Goal: Task Accomplishment & Management: Manage account settings

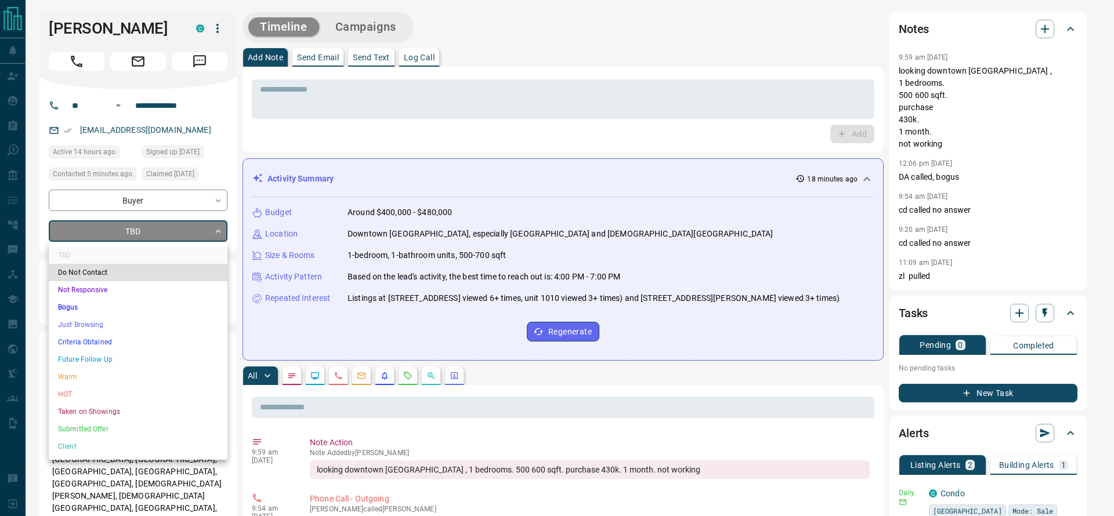
click at [70, 341] on li "Criteria Obtained" at bounding box center [138, 342] width 179 height 17
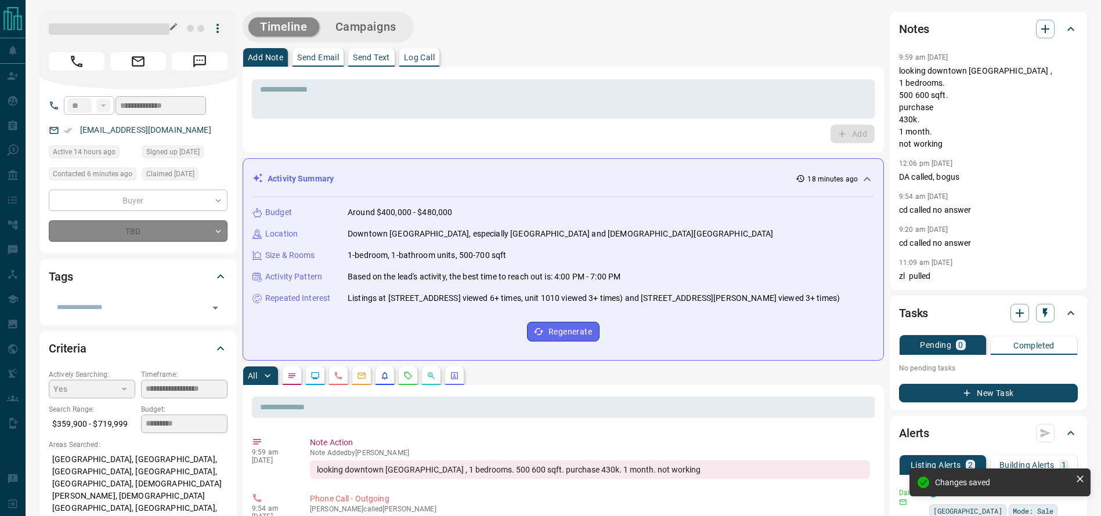
type input "*"
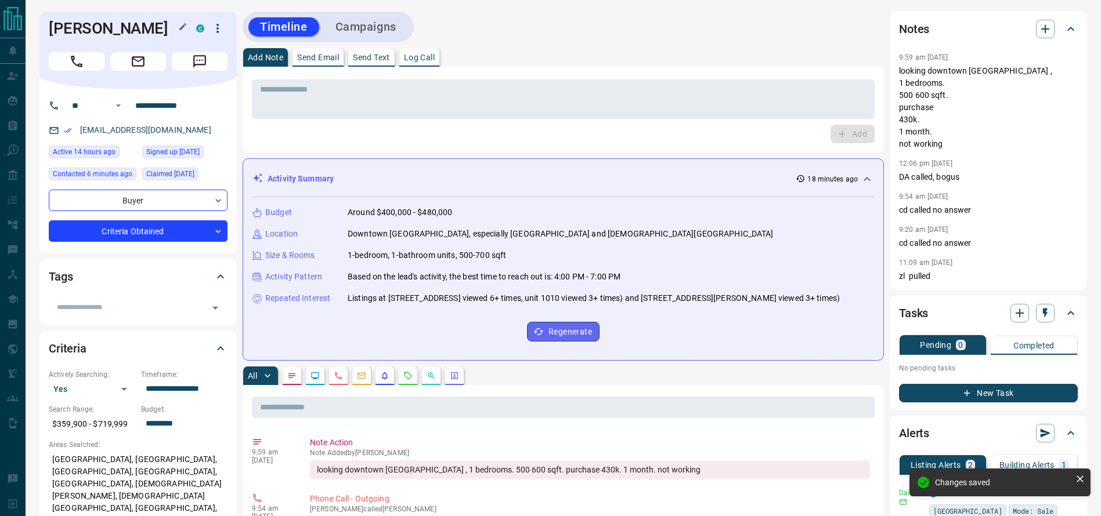
click at [125, 19] on h1 "[PERSON_NAME]" at bounding box center [114, 28] width 130 height 19
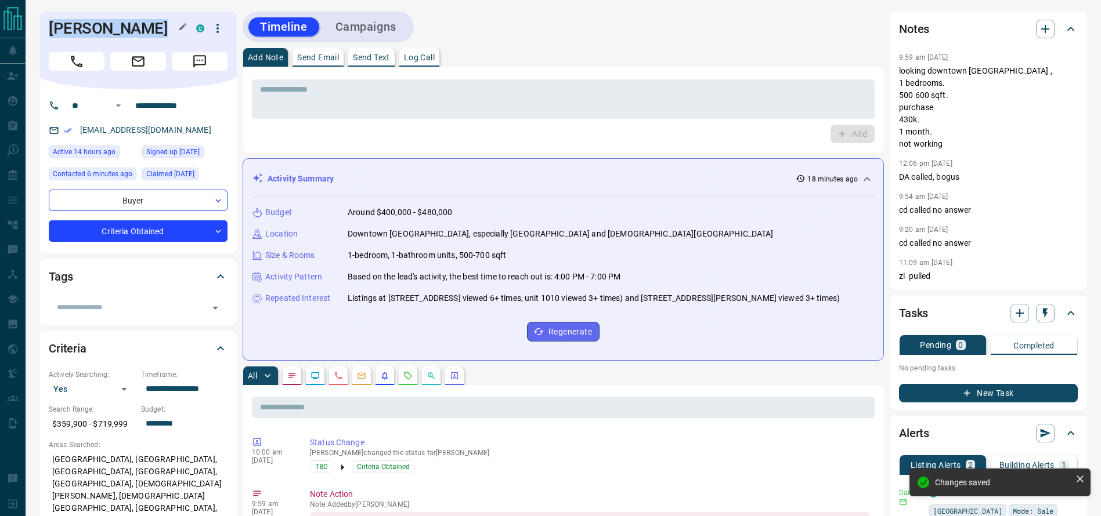
copy div "[PERSON_NAME] C"
click at [193, 102] on input "**********" at bounding box center [176, 105] width 91 height 19
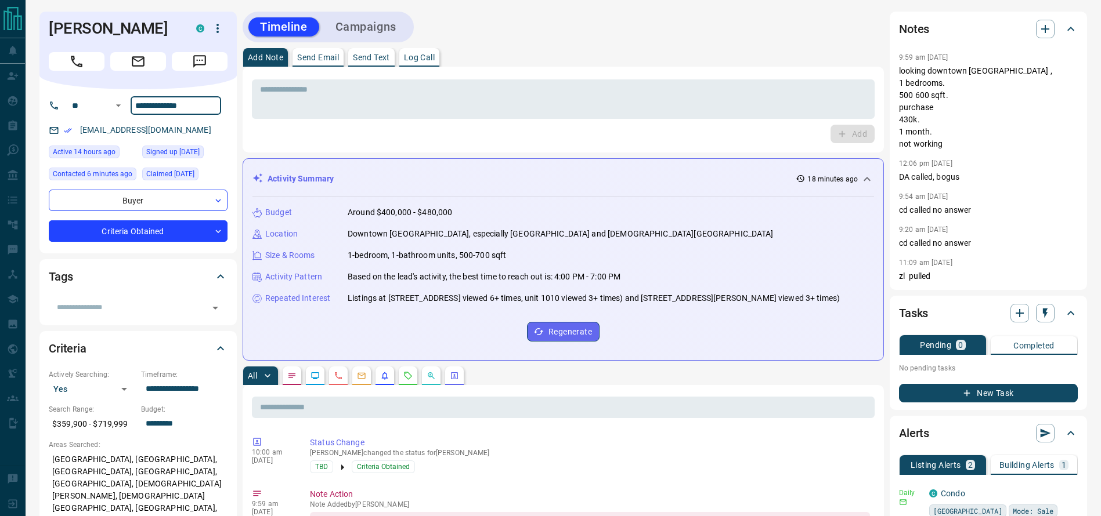
click at [193, 102] on input "**********" at bounding box center [176, 105] width 91 height 19
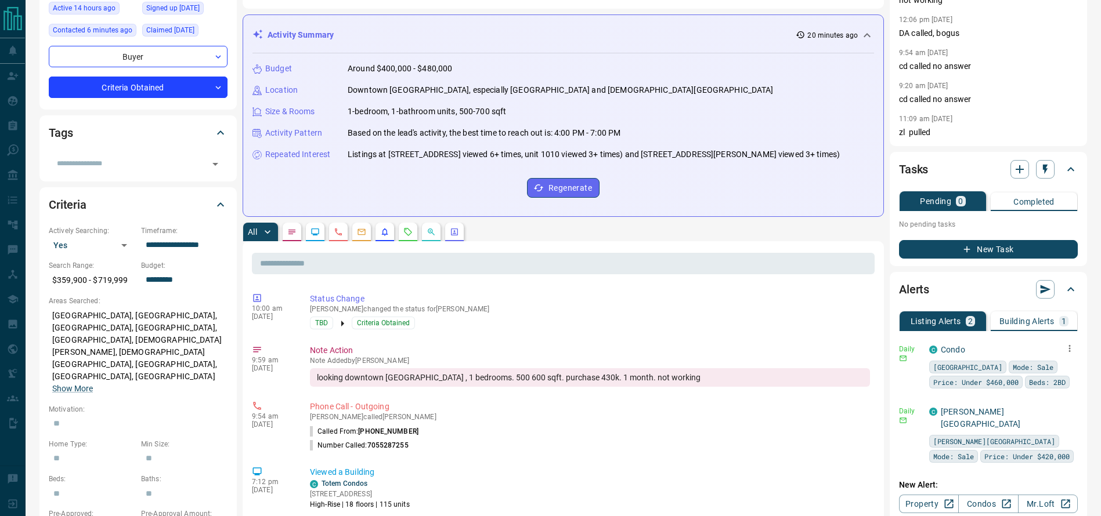
scroll to position [143, 0]
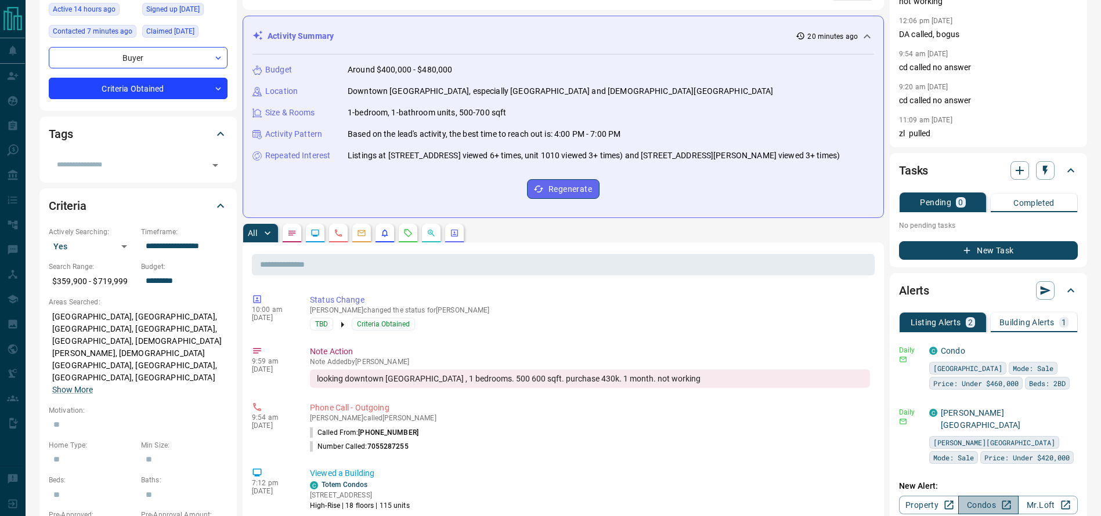
click at [995, 496] on link "Condos" at bounding box center [988, 505] width 60 height 19
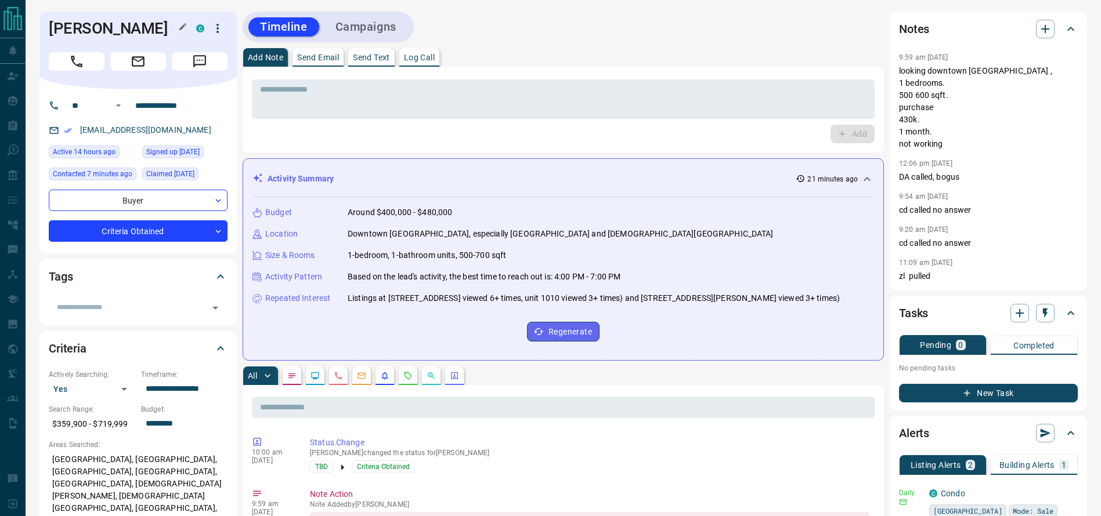
click at [116, 25] on h1 "[PERSON_NAME]" at bounding box center [114, 28] width 130 height 19
copy div "[PERSON_NAME] C"
click at [1069, 56] on icon "button" at bounding box center [1069, 57] width 9 height 9
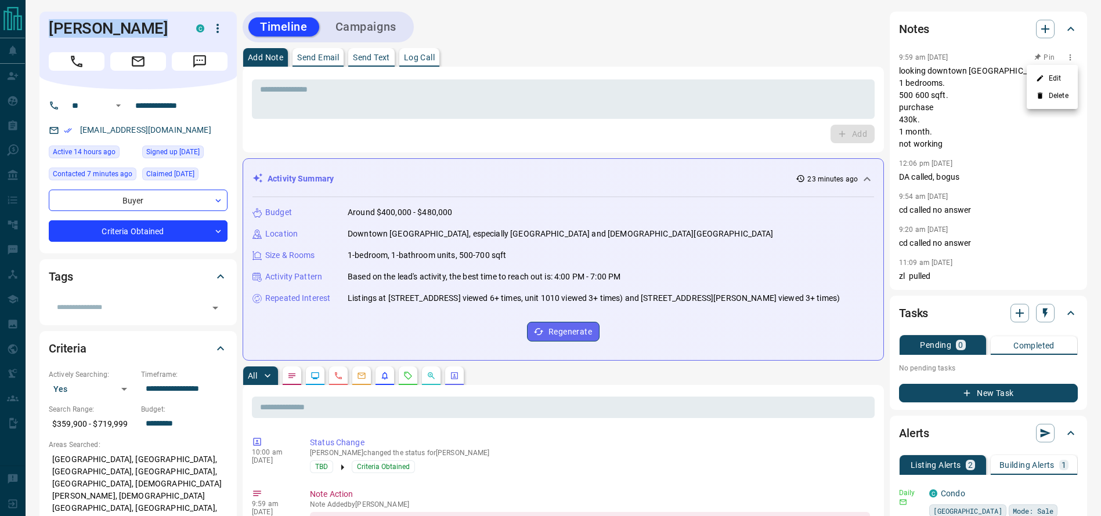
click at [1057, 76] on li "Edit" at bounding box center [1052, 78] width 51 height 17
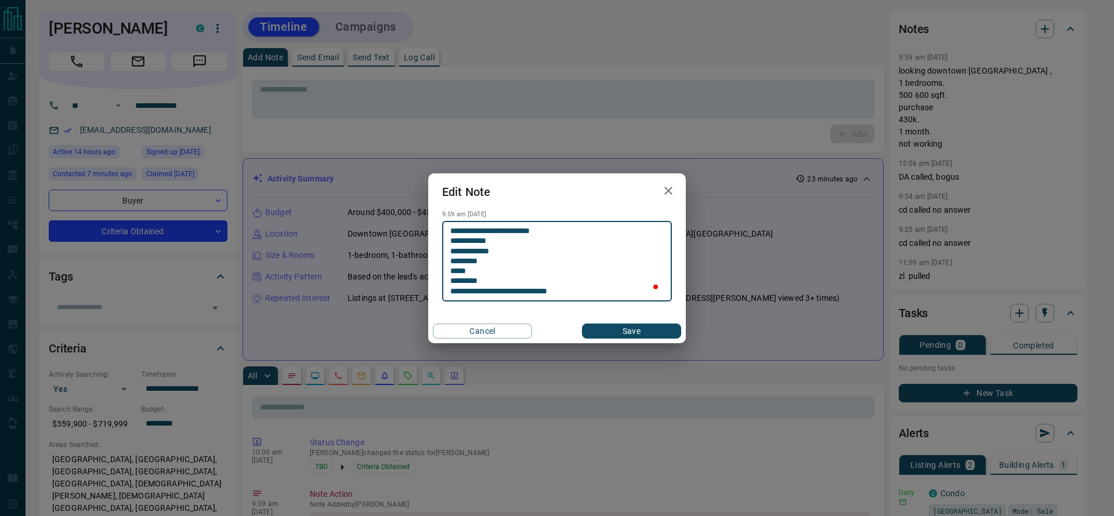
type textarea "**********"
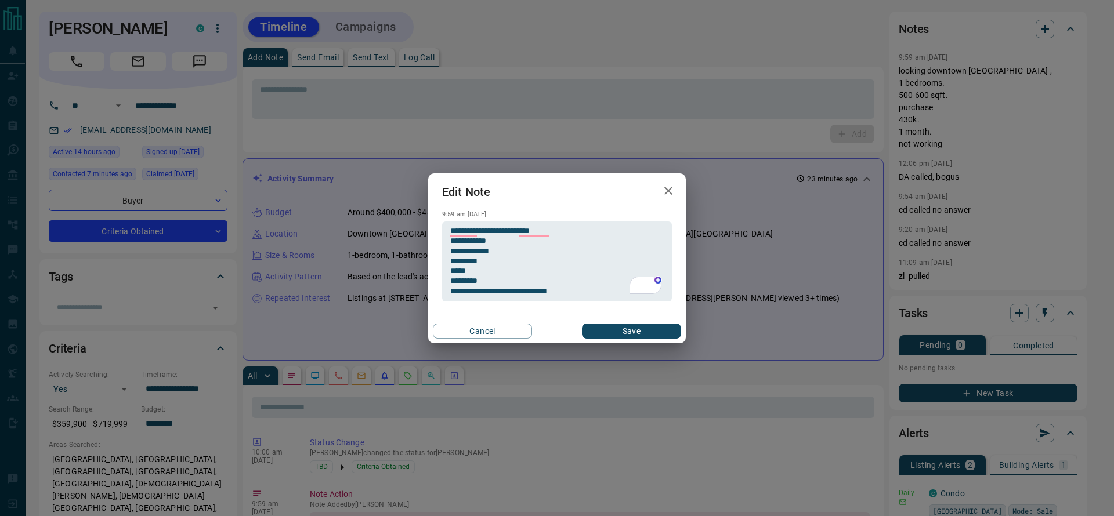
click at [614, 324] on div "Cancel Save" at bounding box center [557, 331] width 258 height 24
click at [614, 326] on button "Save" at bounding box center [631, 331] width 99 height 15
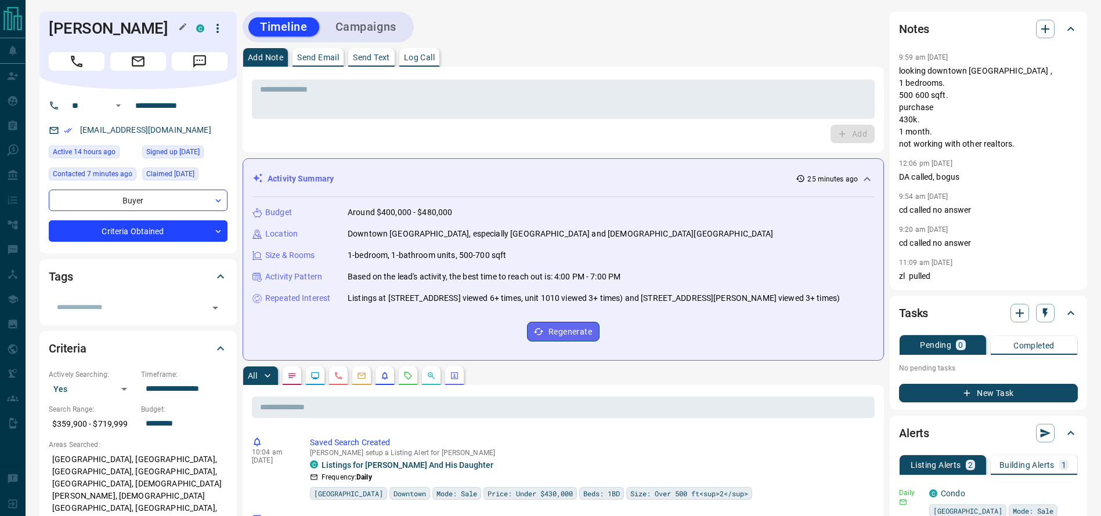
click at [122, 31] on h1 "[PERSON_NAME]" at bounding box center [114, 28] width 130 height 19
copy div "[PERSON_NAME] C"
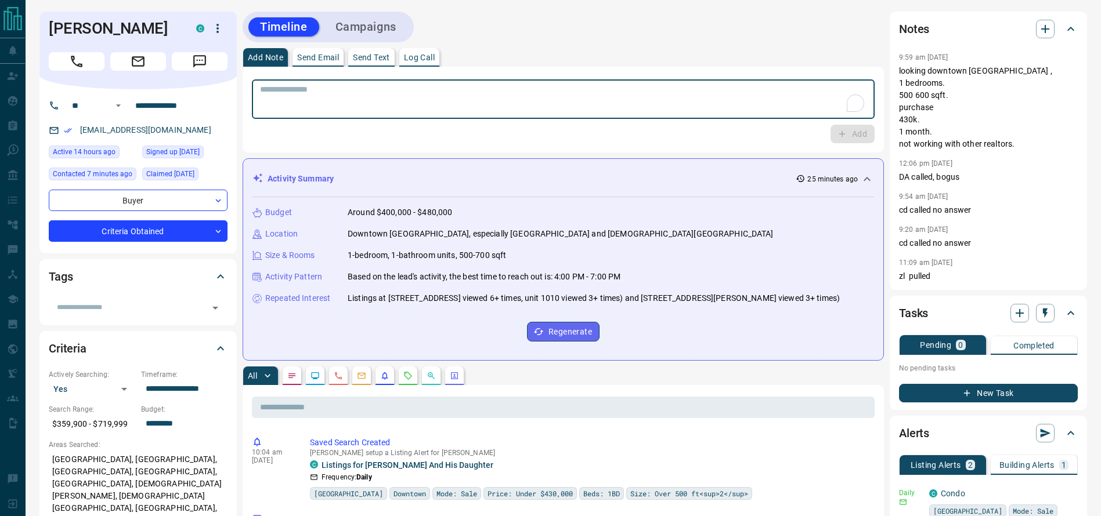
click at [297, 93] on textarea "To enrich screen reader interactions, please activate Accessibility in Grammarl…" at bounding box center [563, 100] width 606 height 30
type textarea "**********"
click at [836, 131] on button "Add" at bounding box center [852, 134] width 44 height 19
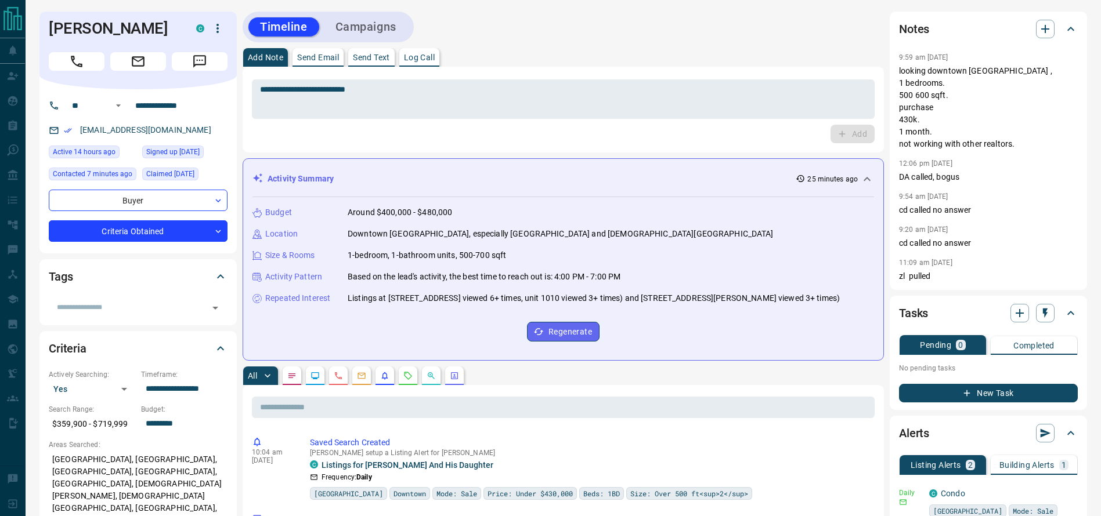
click at [219, 32] on icon "button" at bounding box center [218, 28] width 14 height 14
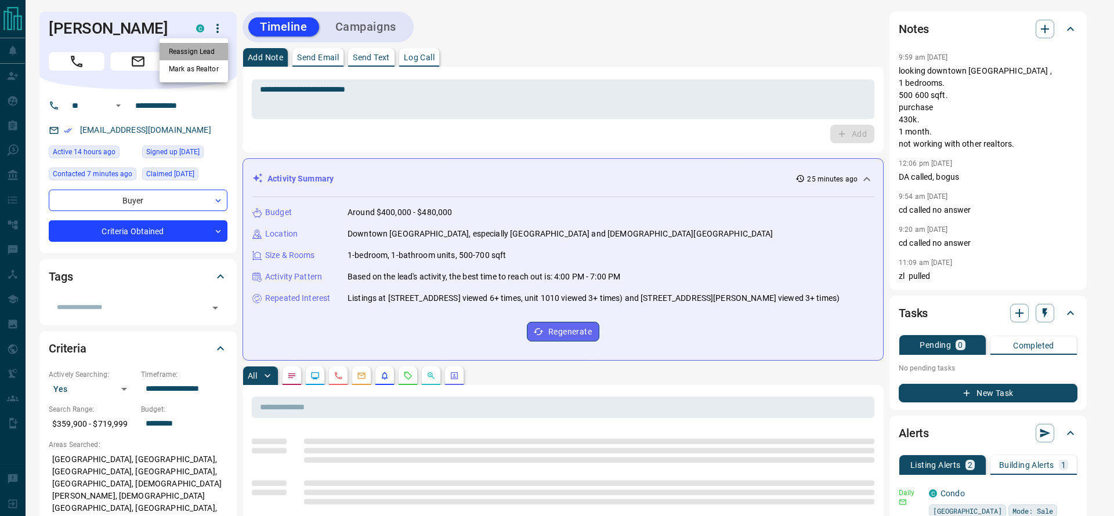
click at [201, 50] on li "Reassign Lead" at bounding box center [194, 51] width 68 height 17
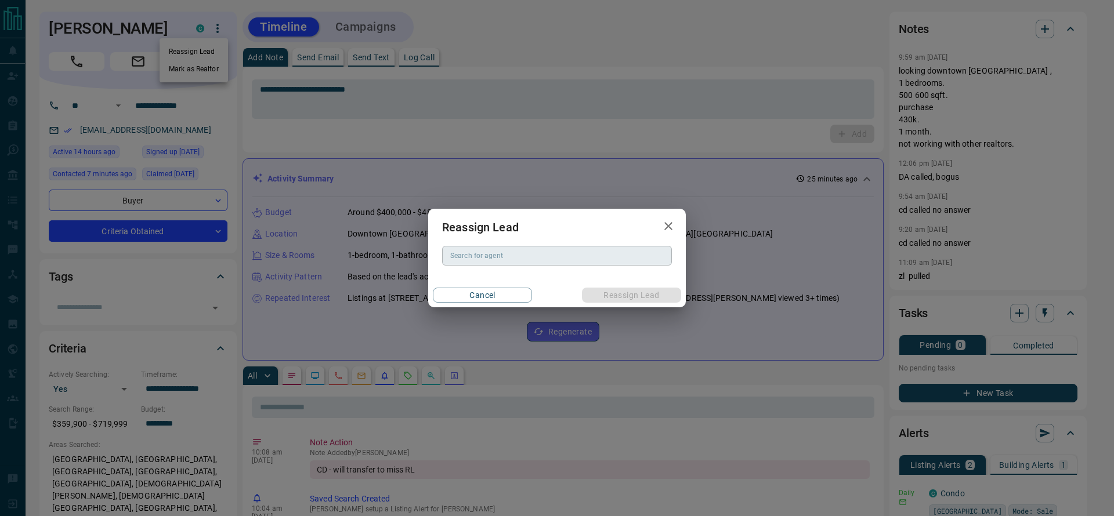
click at [511, 253] on input "Search for agent" at bounding box center [556, 256] width 221 height 13
click at [511, 283] on li "[PERSON_NAME]" at bounding box center [557, 278] width 230 height 17
type input "**********"
click at [591, 295] on button "Reassign Lead" at bounding box center [631, 295] width 99 height 15
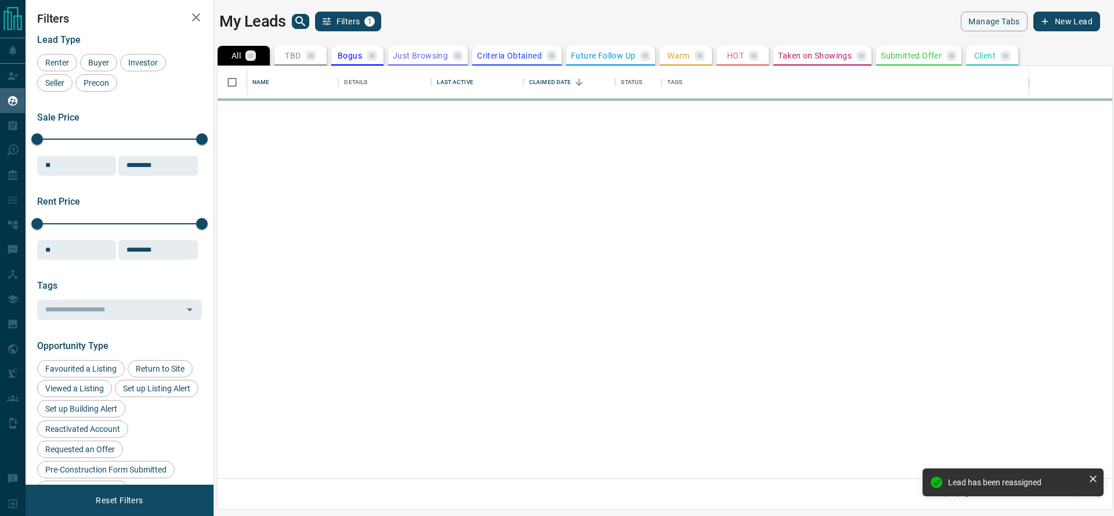
scroll to position [399, 881]
